Goal: Find contact information: Find contact information

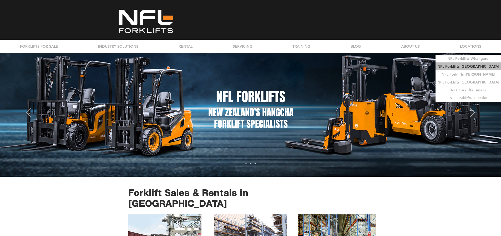
click at [481, 69] on p "NFL Forklifts [GEOGRAPHIC_DATA]" at bounding box center [467, 67] width 65 height 8
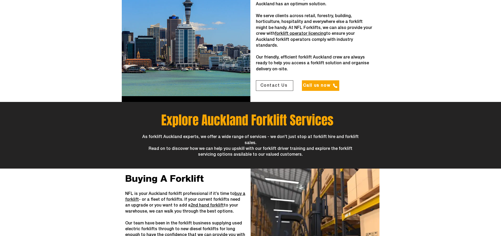
click at [277, 83] on span "Contact Us" at bounding box center [273, 85] width 27 height 5
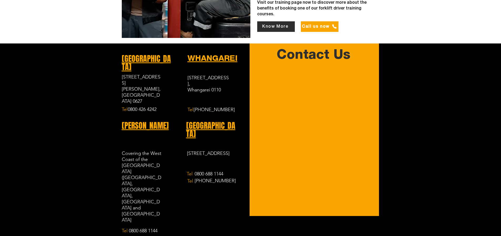
scroll to position [1313, 0]
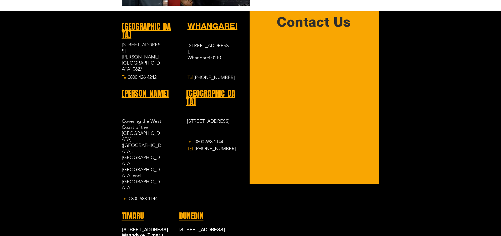
click at [419, 122] on div "AUCKLAND [STREET_ADDRESS][PERSON_NAME], [GEOGRAPHIC_DATA] 0627 Tel [PHONE_NUMBE…" at bounding box center [250, 159] width 501 height 297
drag, startPoint x: 156, startPoint y: 30, endPoint x: 113, endPoint y: 27, distance: 42.7
click at [113, 27] on div "AUCKLAND [STREET_ADDRESS][PERSON_NAME], [GEOGRAPHIC_DATA] 0627 Tel [PHONE_NUMBE…" at bounding box center [250, 159] width 501 height 297
copy span "[STREET_ADDRESS][PERSON_NAME]"
